Goal: Book appointment/travel/reservation

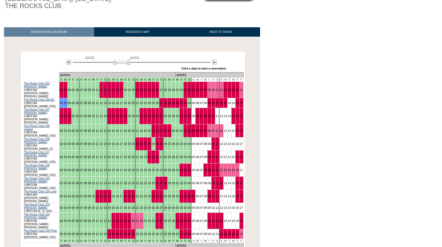
scroll to position [58, 0]
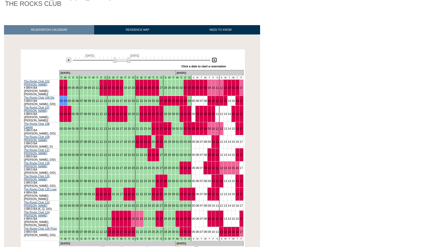
click at [216, 60] on img at bounding box center [214, 59] width 5 height 5
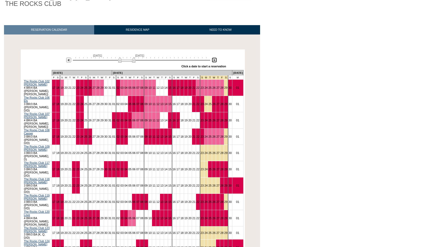
click at [216, 60] on img at bounding box center [214, 59] width 5 height 5
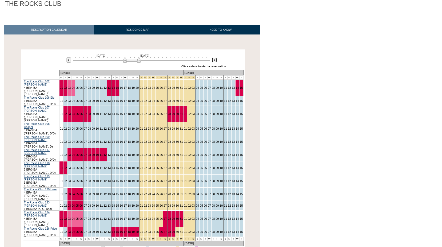
click at [216, 60] on img at bounding box center [214, 59] width 5 height 5
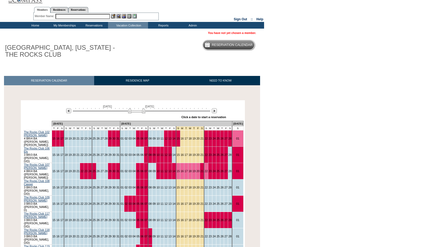
scroll to position [0, 0]
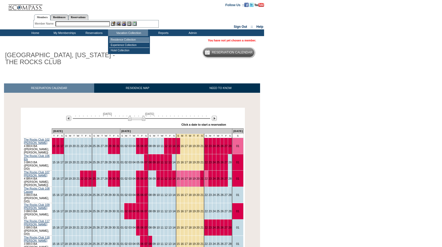
click at [125, 37] on td "Residence Collection" at bounding box center [129, 39] width 40 height 5
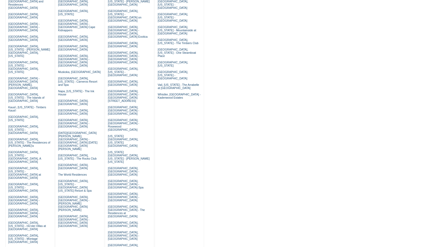
scroll to position [80, 0]
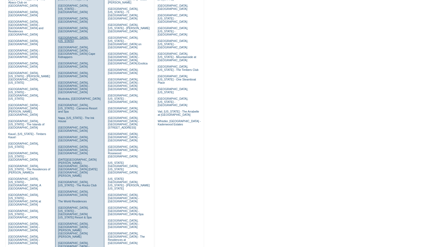
click at [85, 36] on link "Hampton Bays, New York" at bounding box center [73, 39] width 30 height 6
